Goal: Transaction & Acquisition: Download file/media

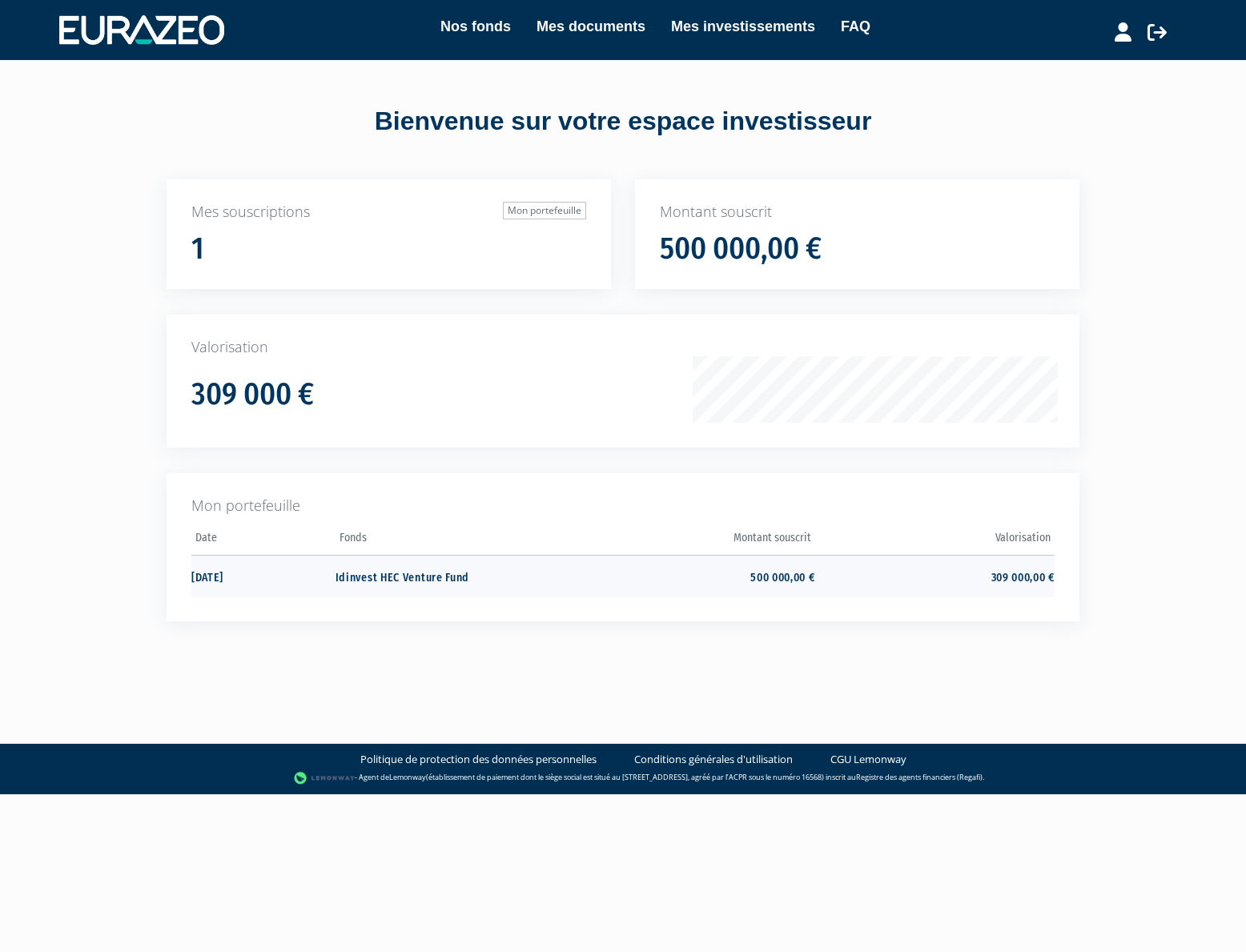
click at [333, 584] on td "30/12/2020" at bounding box center [263, 576] width 144 height 43
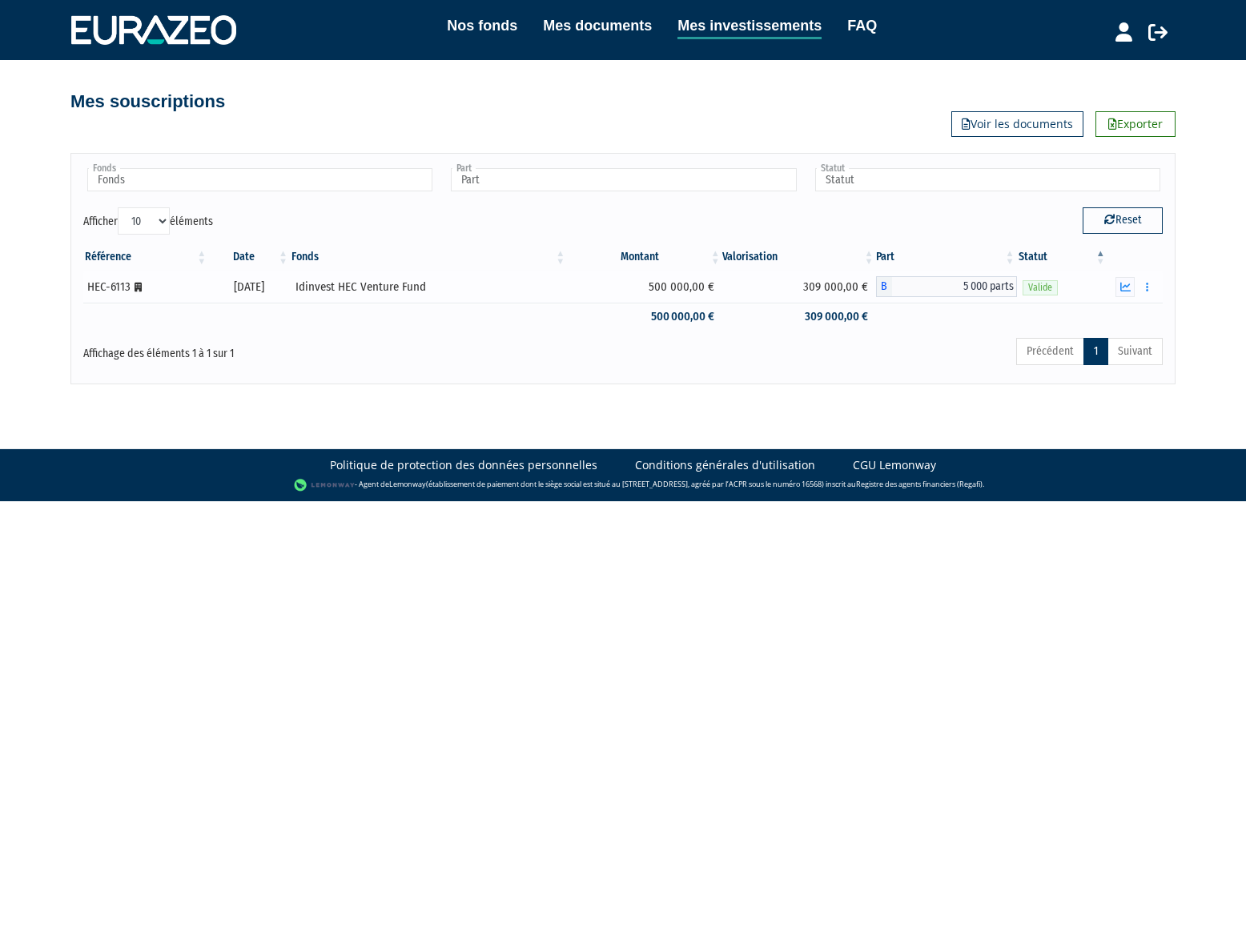
click at [166, 293] on div "HEC-6113 [Français] Personne morale" at bounding box center [145, 287] width 115 height 16
drag, startPoint x: 220, startPoint y: 280, endPoint x: 254, endPoint y: 287, distance: 34.7
click at [220, 280] on div "[DATE]" at bounding box center [249, 287] width 71 height 16
click at [284, 288] on div "[DATE]" at bounding box center [249, 287] width 71 height 16
click at [382, 283] on div "Idinvest HEC Venture Fund" at bounding box center [428, 287] width 265 height 16
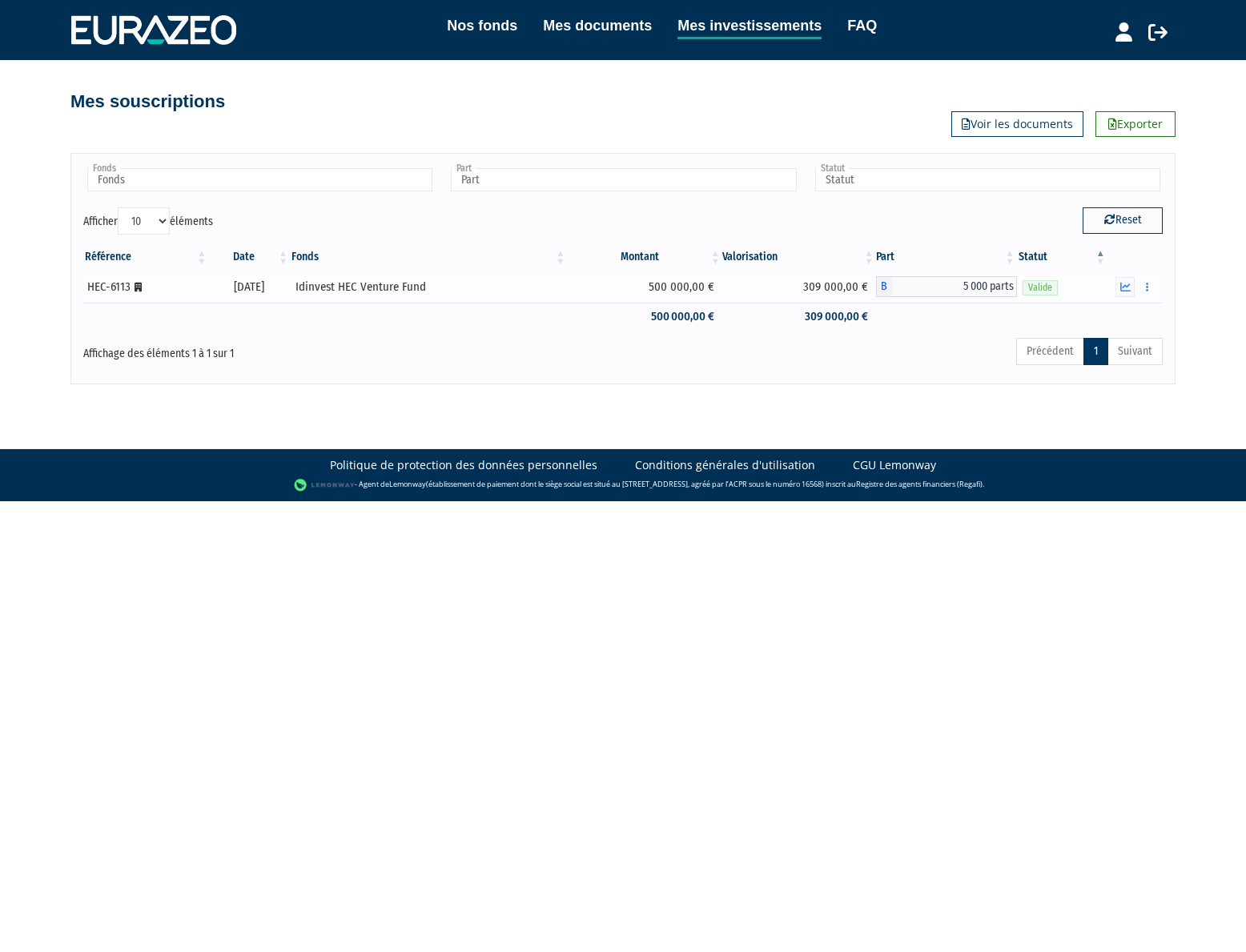
click at [433, 279] on div "Idinvest HEC Venture Fund" at bounding box center [428, 287] width 265 height 16
click at [390, 282] on div "Idinvest HEC Venture Fund" at bounding box center [428, 287] width 265 height 16
click at [1008, 113] on link "Voir les documents" at bounding box center [1017, 123] width 132 height 25
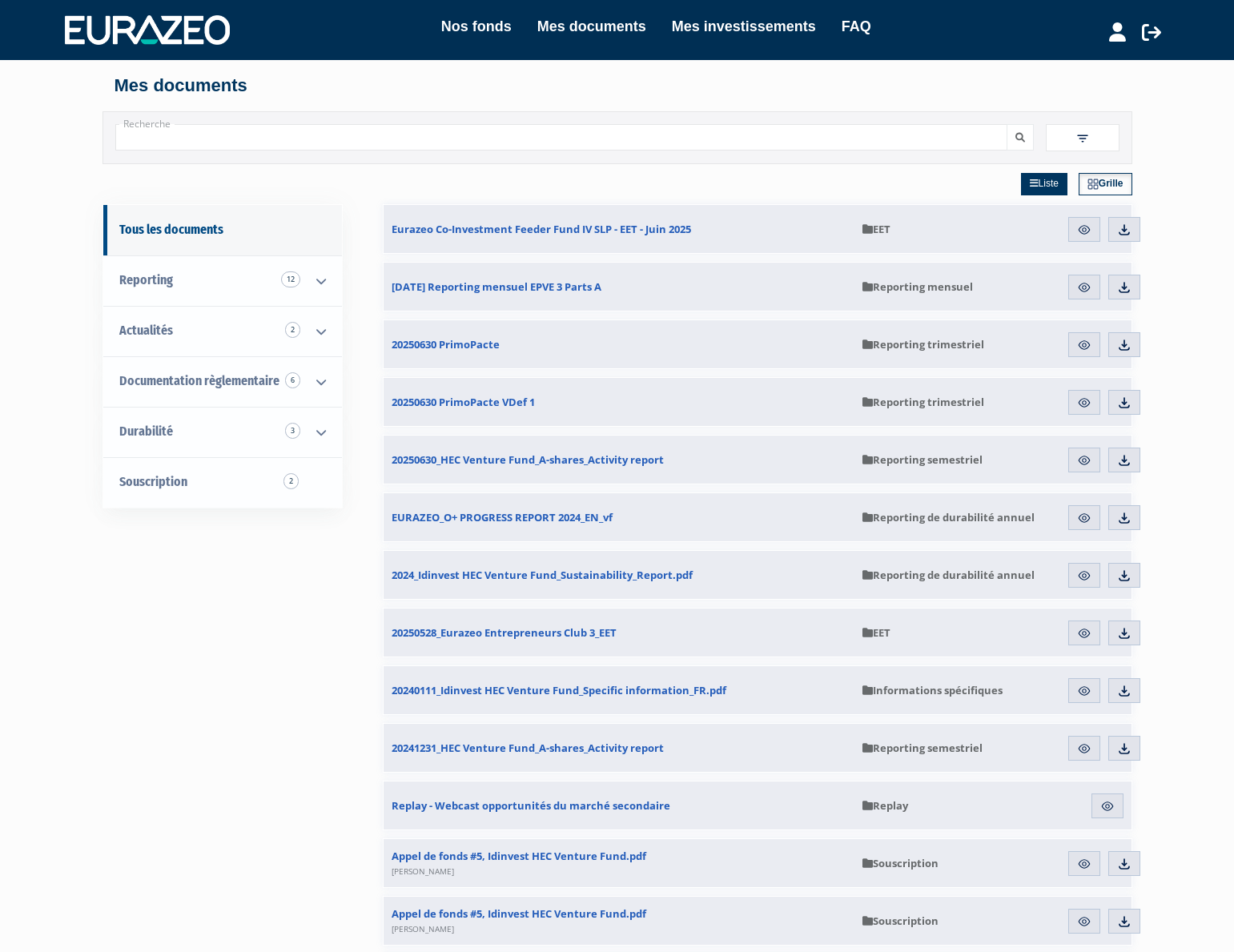
click at [709, 30] on link "Mes investissements" at bounding box center [743, 26] width 144 height 22
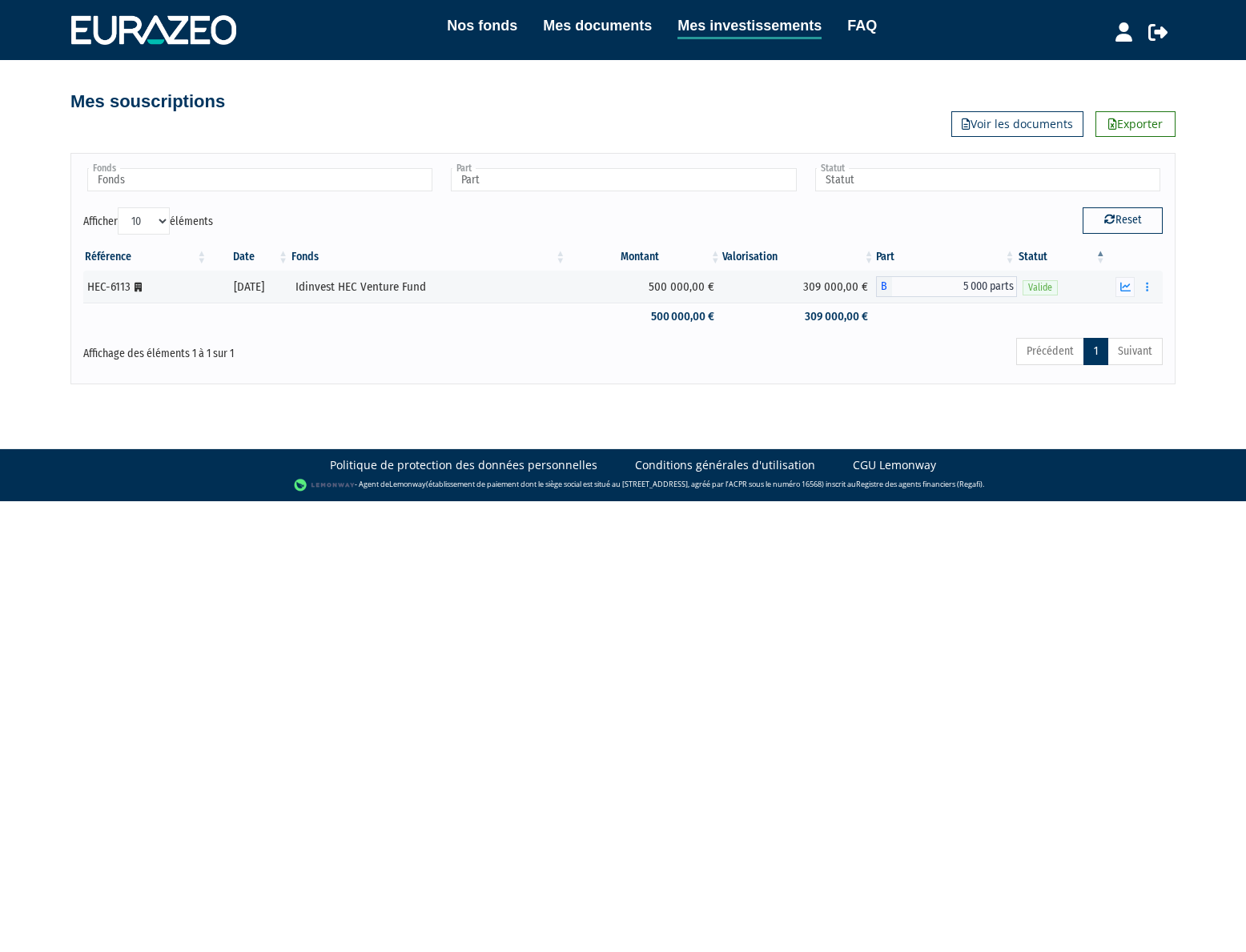
click at [574, 35] on link "Mes documents" at bounding box center [598, 25] width 109 height 22
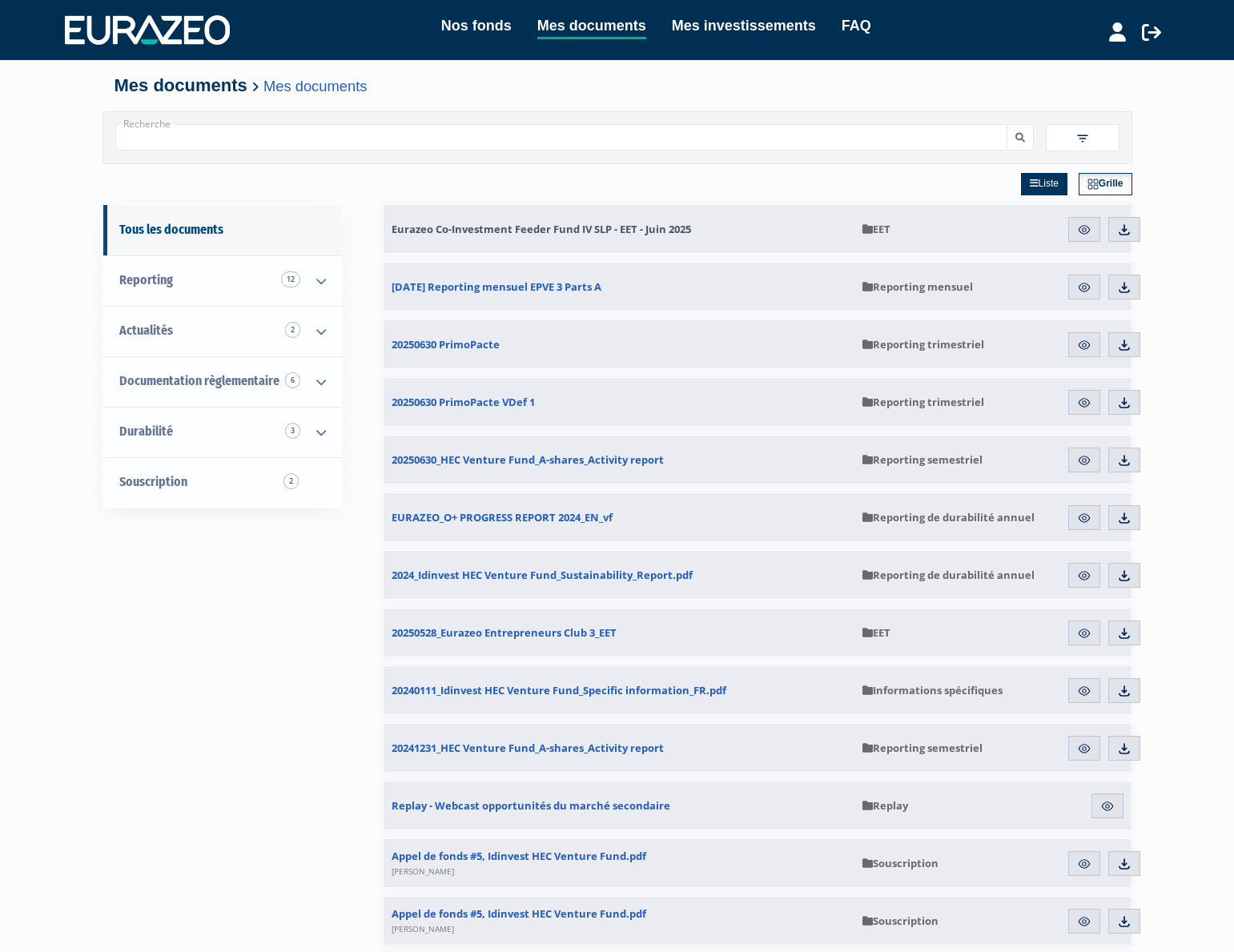
click at [659, 229] on span "Eurazeo Co-Investment Feeder Fund IV SLP - EET - Juin 2025" at bounding box center [541, 229] width 299 height 15
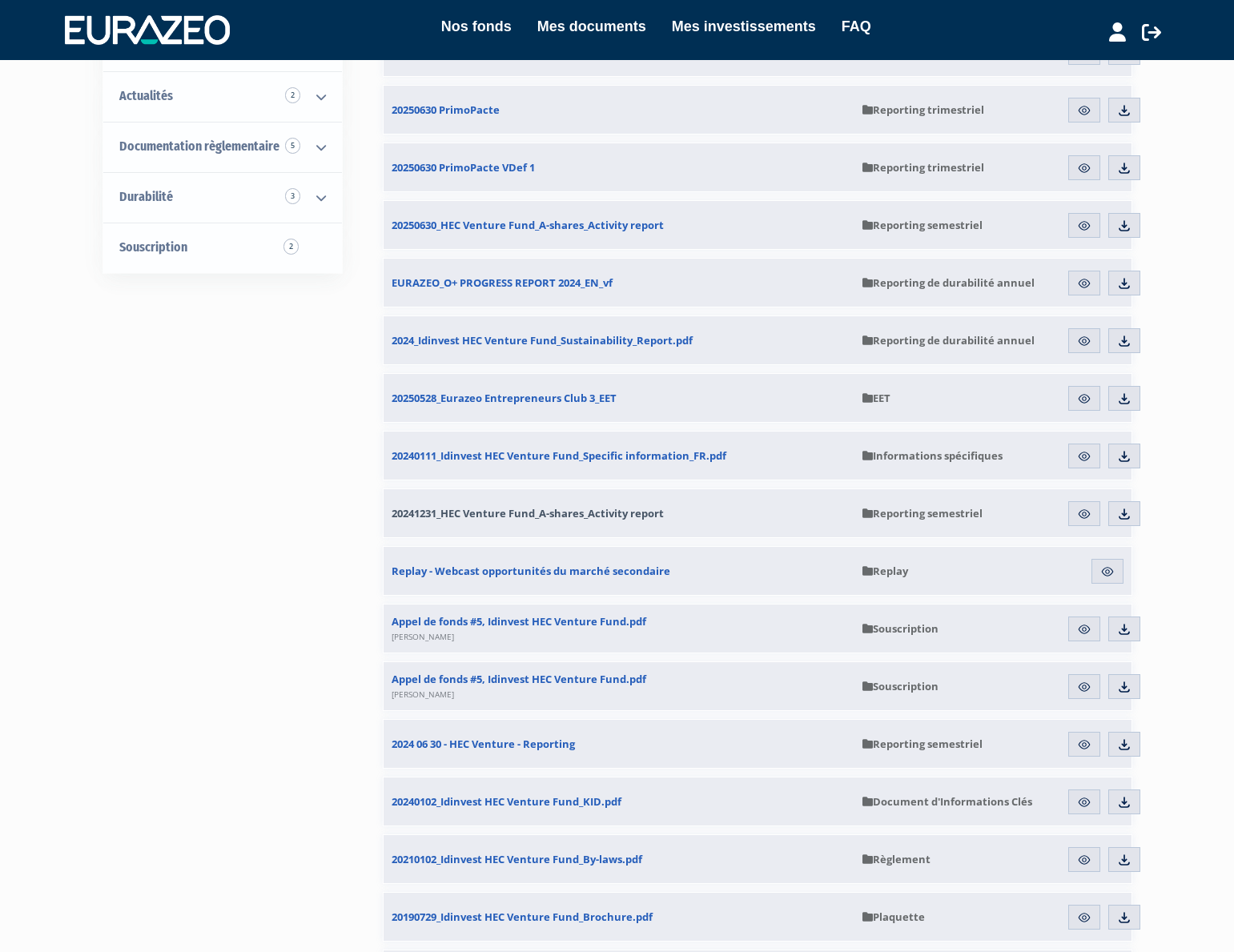
scroll to position [61, 0]
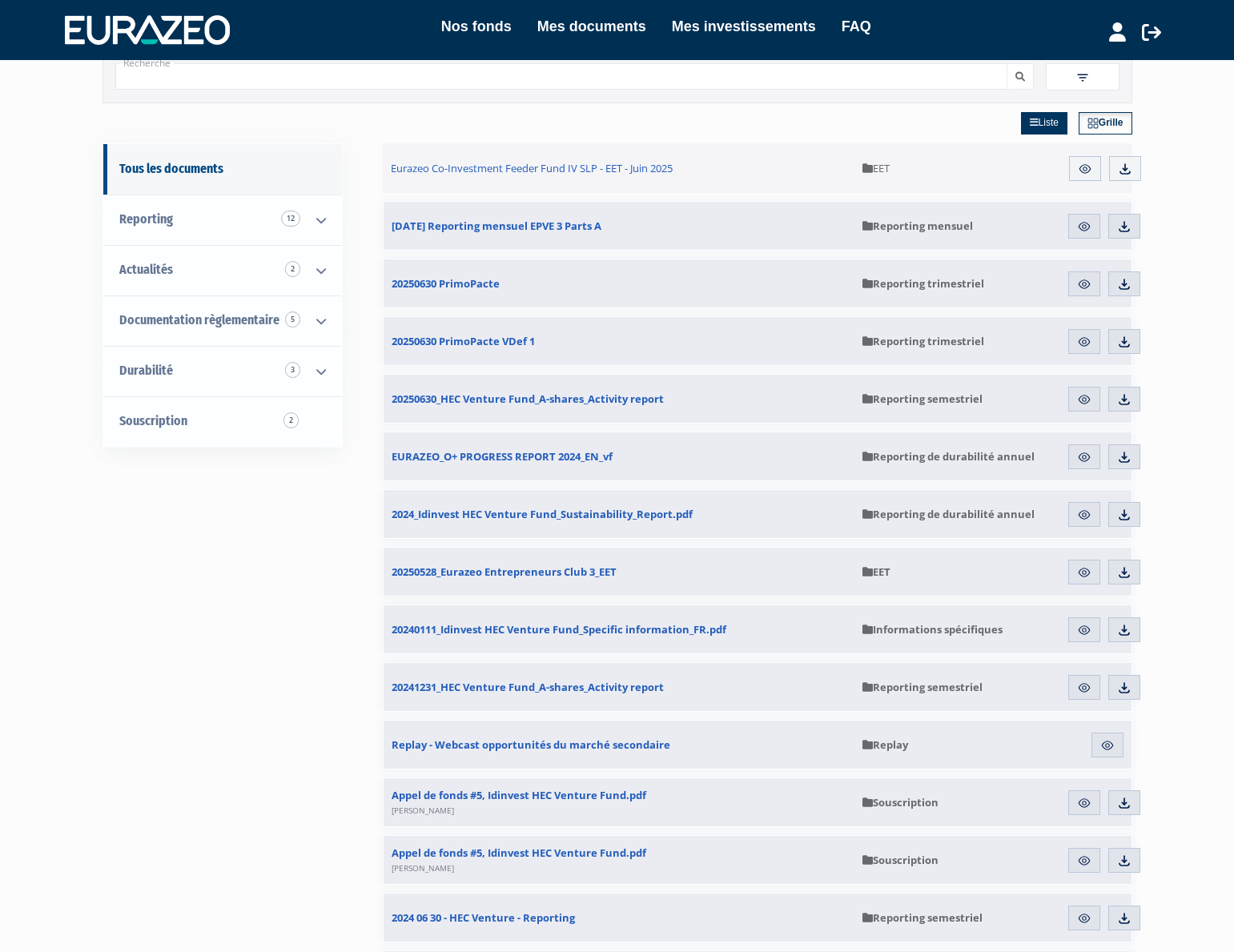
click at [1091, 802] on img at bounding box center [1084, 803] width 15 height 15
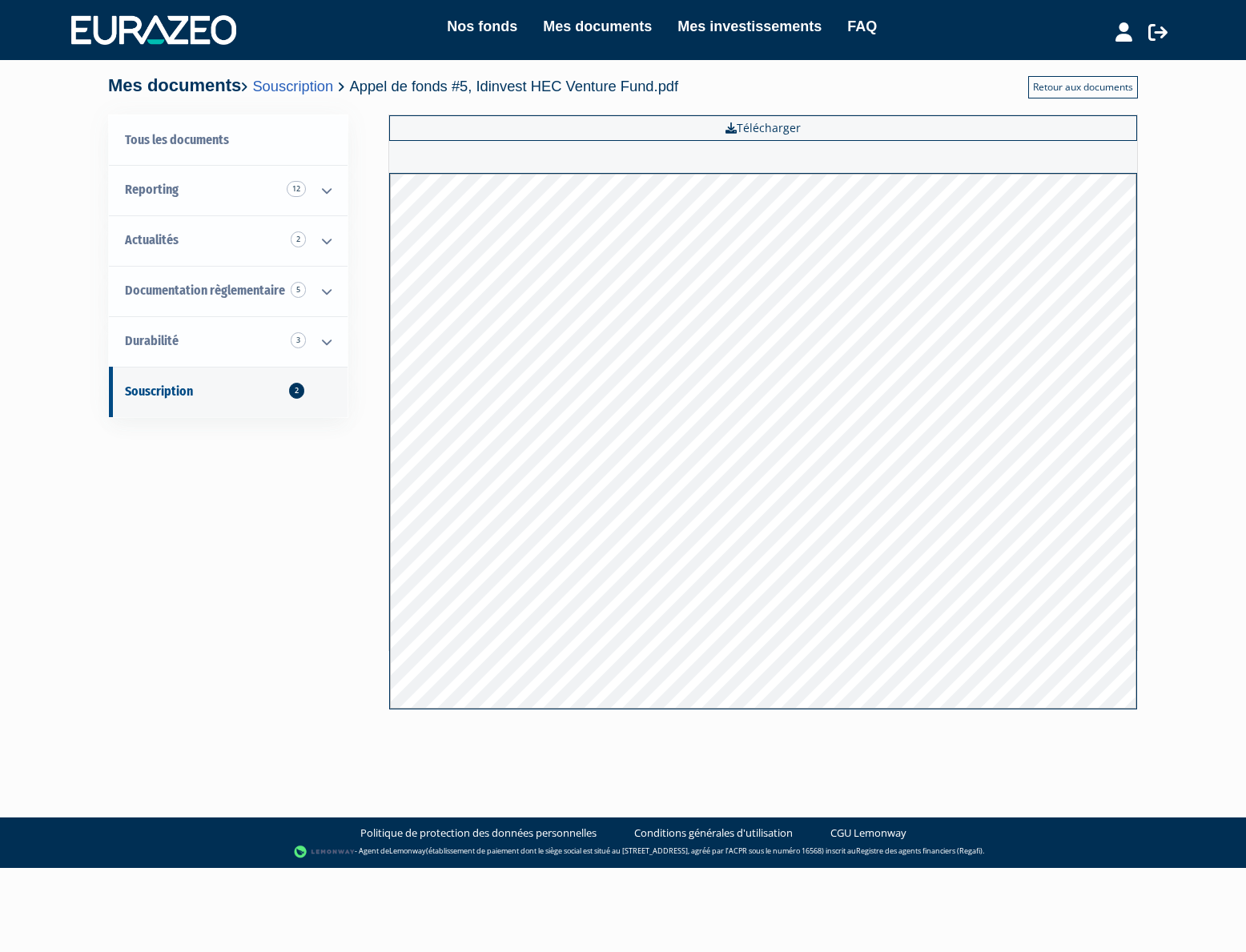
click at [1085, 84] on link "Retour aux documents" at bounding box center [1082, 87] width 109 height 22
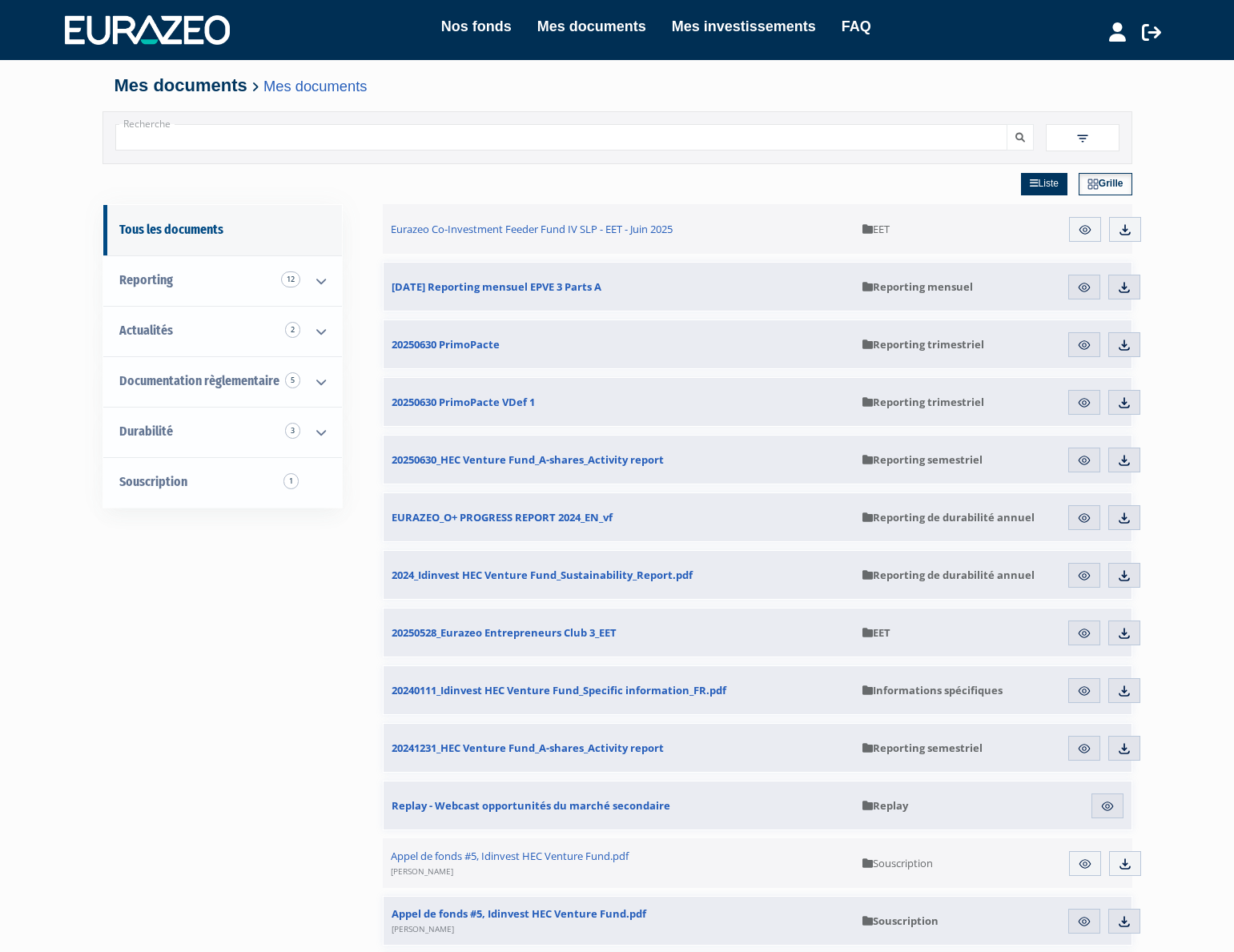
click at [1118, 354] on link "Télécharger" at bounding box center [1124, 344] width 32 height 25
click at [1121, 469] on link "Télécharger" at bounding box center [1124, 460] width 32 height 25
click at [774, 34] on link "Mes investissements" at bounding box center [743, 26] width 144 height 22
